Goal: Task Accomplishment & Management: Manage account settings

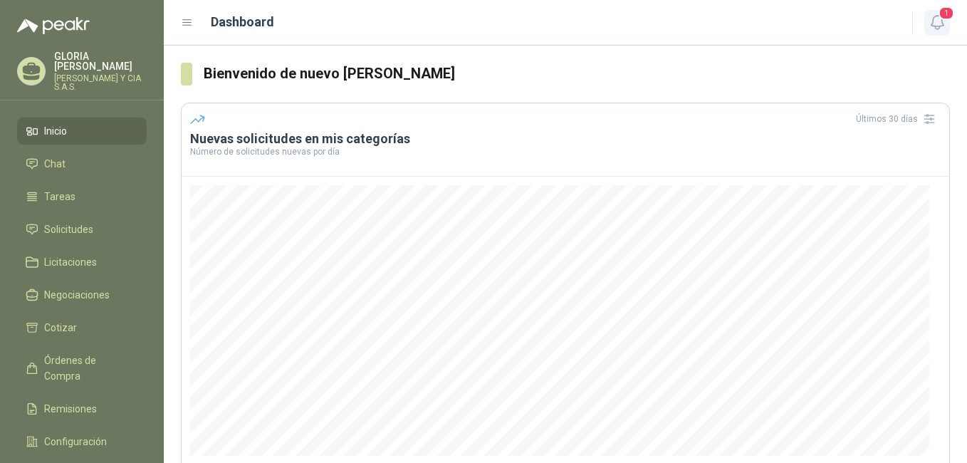
click at [941, 22] on icon "button" at bounding box center [936, 23] width 12 height 14
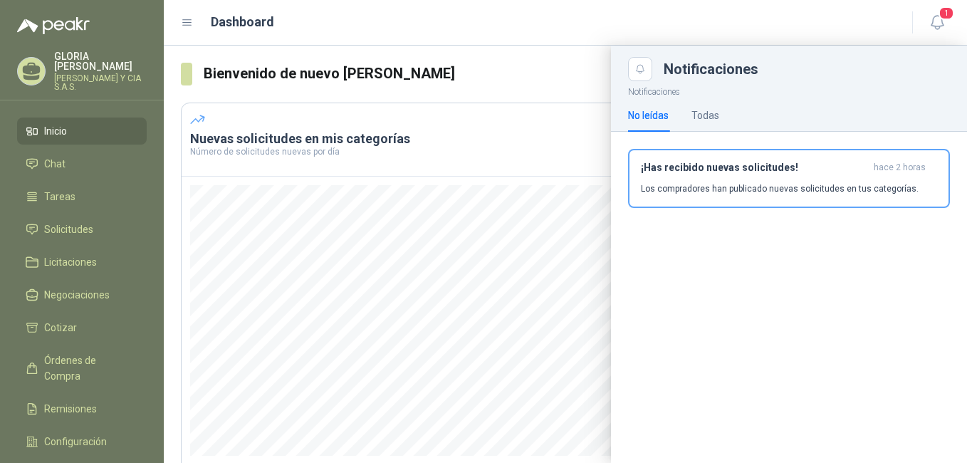
click at [680, 177] on div "¡Has recibido nuevas solicitudes! hace 2 horas Los compradores han publicado nu…" at bounding box center [789, 178] width 296 height 33
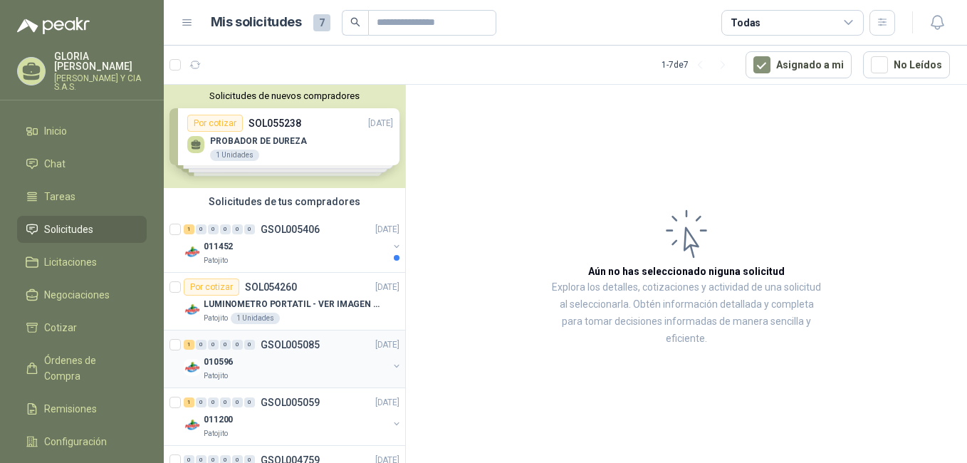
click at [303, 367] on div "010596" at bounding box center [296, 361] width 184 height 17
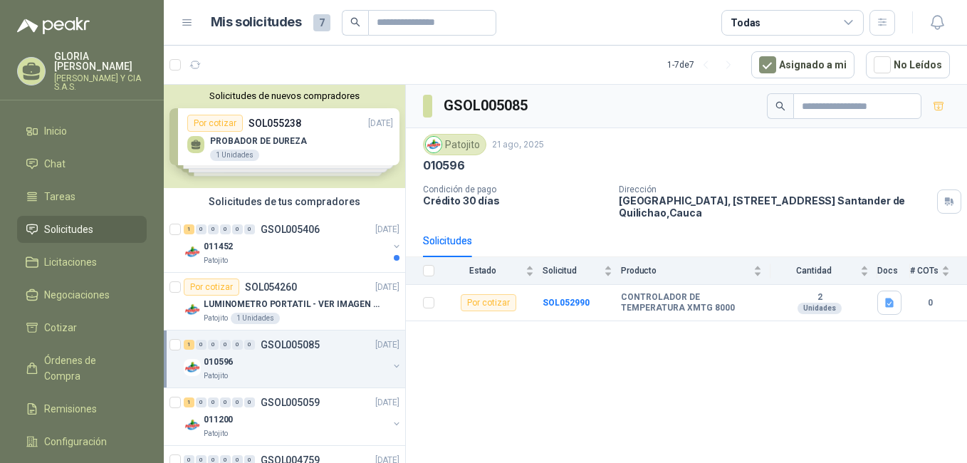
click at [310, 143] on div "Solicitudes de nuevos compradores Por cotizar SOL055238 [DATE] PROBADOR DE DURE…" at bounding box center [284, 136] width 241 height 103
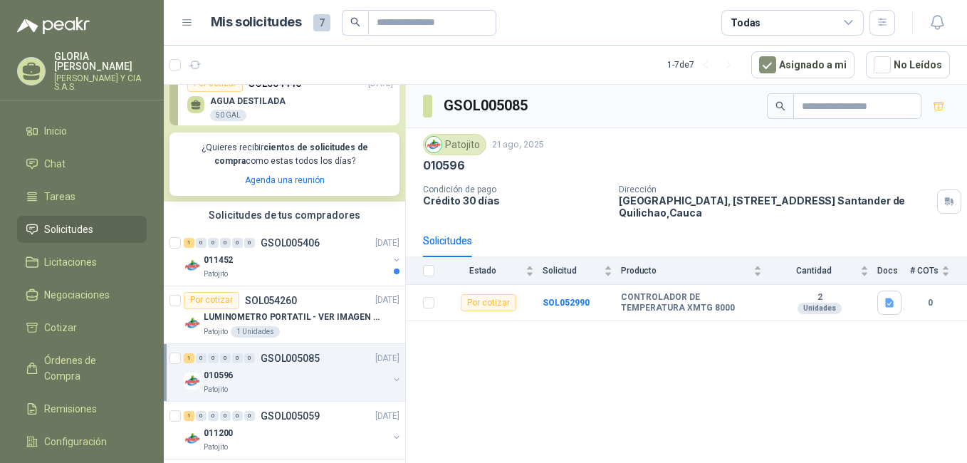
scroll to position [285, 0]
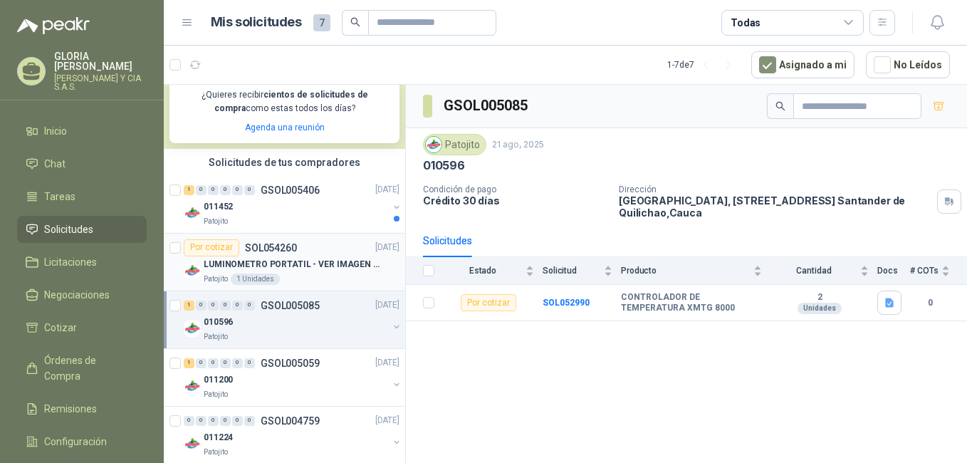
click at [301, 284] on div "Patojito 1 Unidades" at bounding box center [302, 278] width 196 height 11
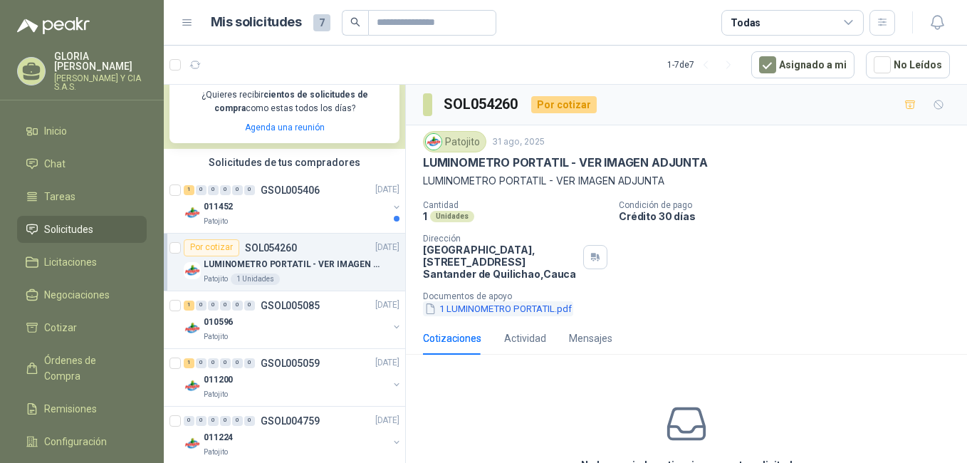
click at [552, 312] on button "1 LUMINOMETRO PORTATIL.pdf" at bounding box center [498, 308] width 150 height 15
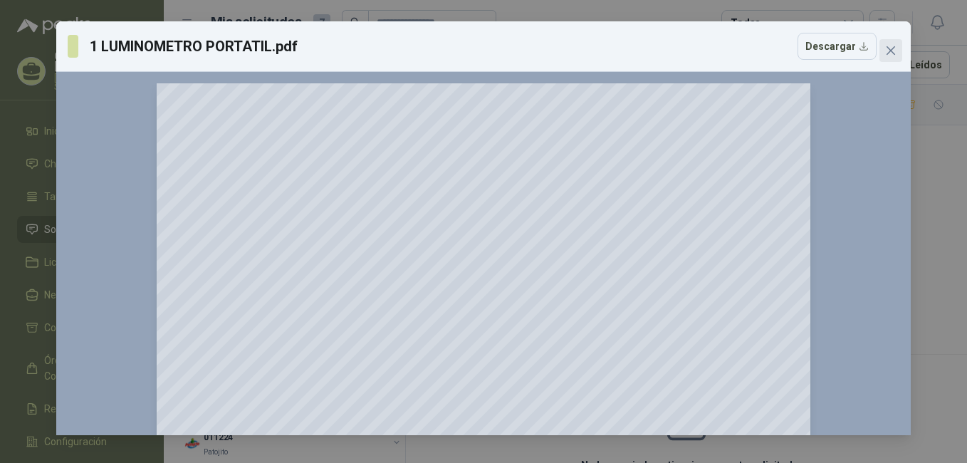
click at [886, 57] on button "Close" at bounding box center [890, 50] width 23 height 23
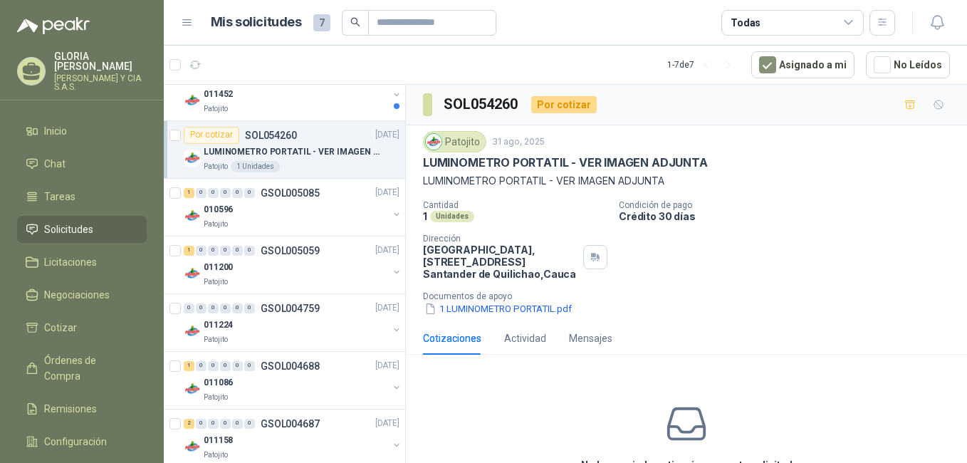
scroll to position [417, 0]
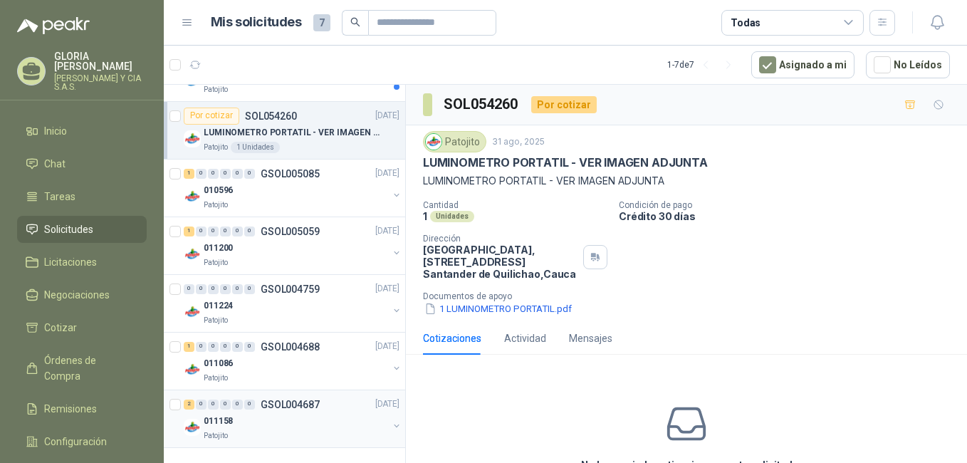
click at [271, 422] on div "011158" at bounding box center [296, 421] width 184 height 17
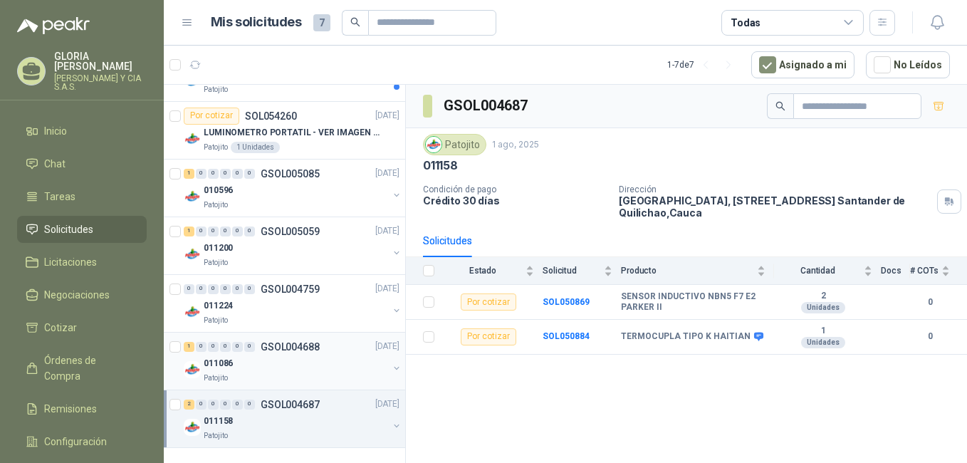
click at [313, 370] on div "011086" at bounding box center [296, 363] width 184 height 17
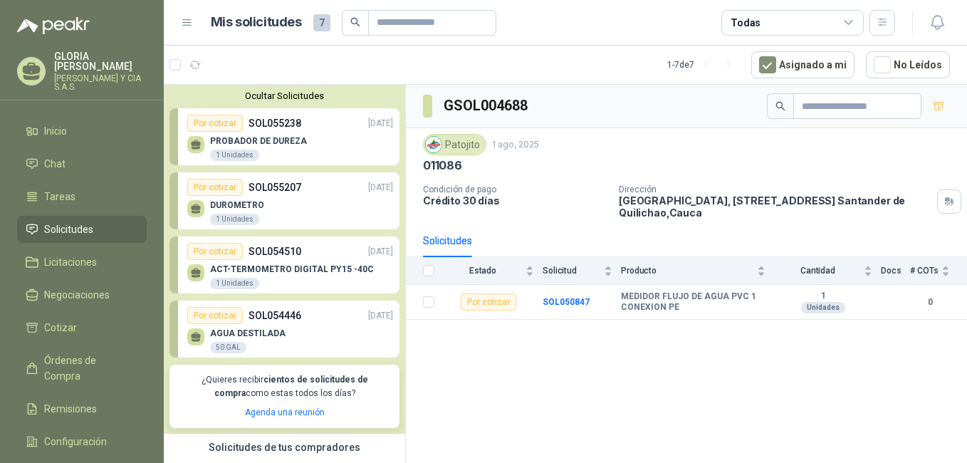
click at [313, 154] on div "PROBADOR DE DUREZA 1 Unidades" at bounding box center [290, 147] width 206 height 30
